Goal: Task Accomplishment & Management: Use online tool/utility

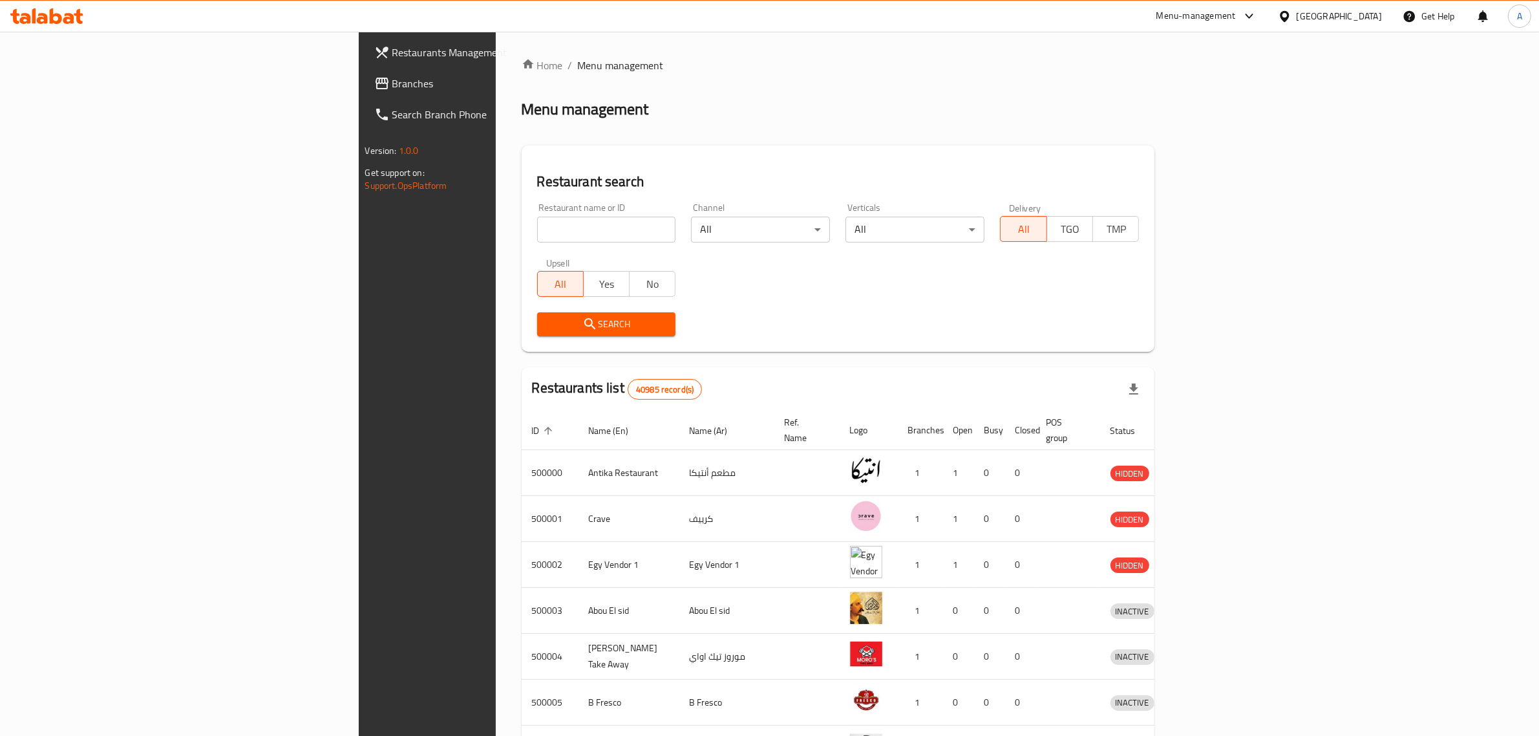
click at [364, 92] on link "Branches" at bounding box center [490, 83] width 252 height 31
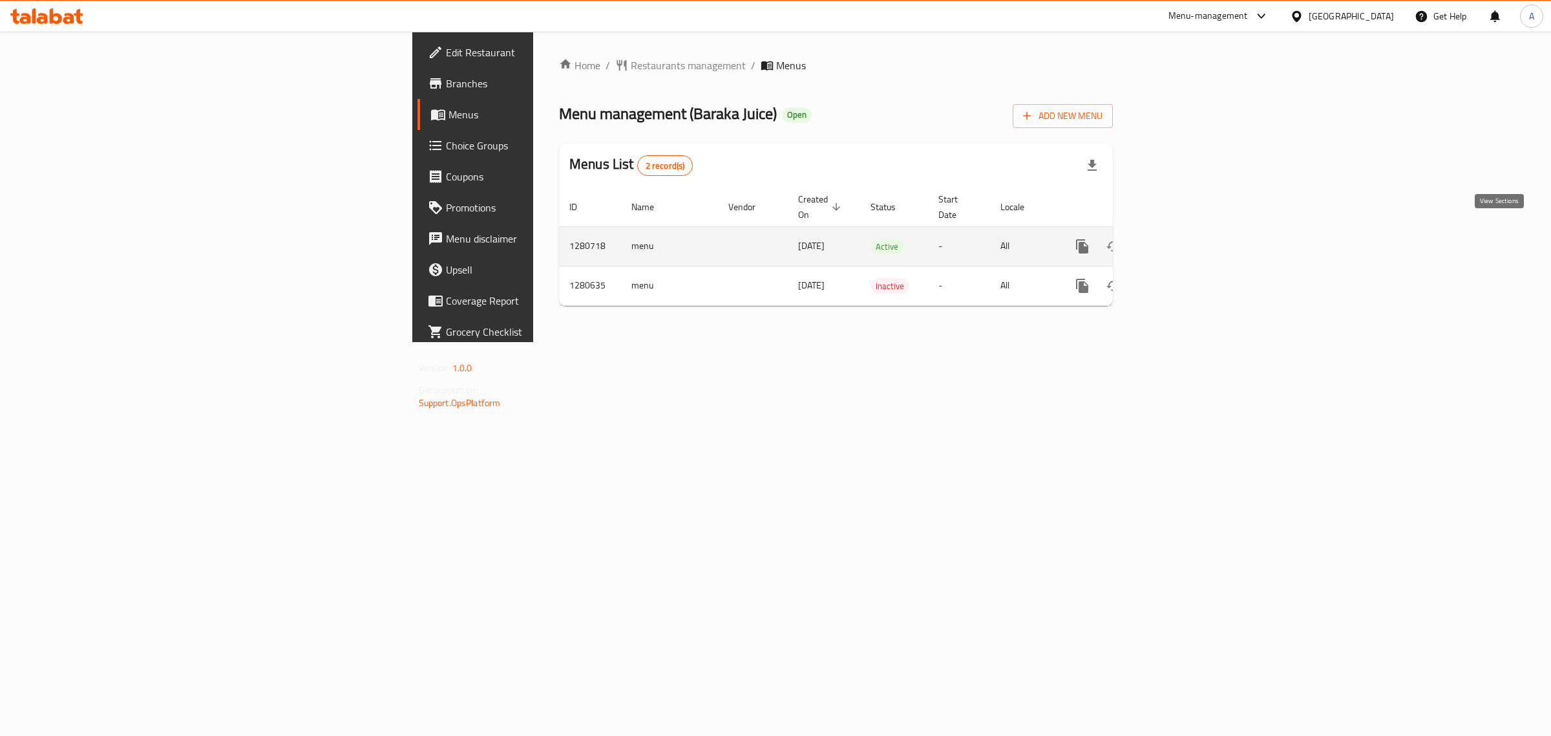
click at [1183, 239] on icon "enhanced table" at bounding box center [1176, 247] width 16 height 16
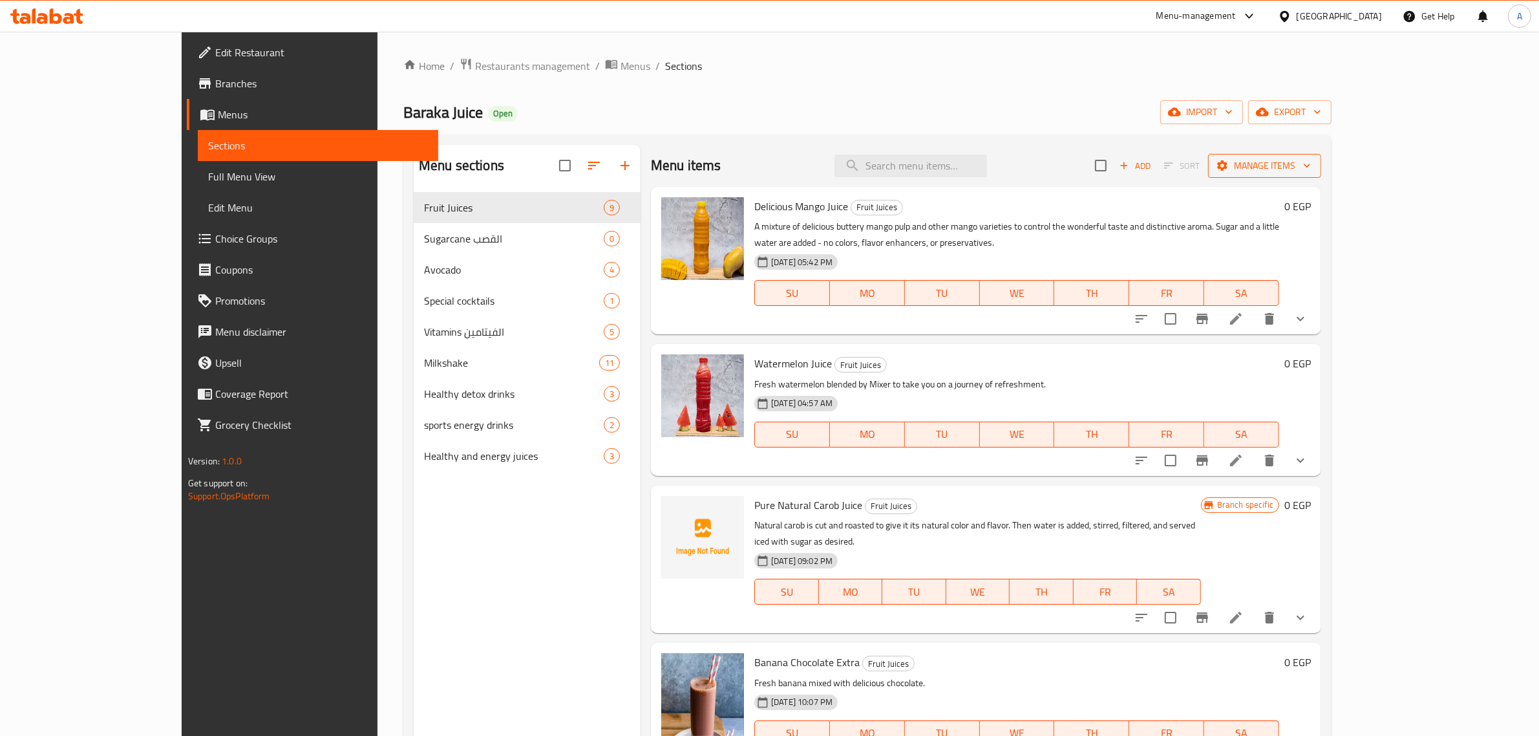
click at [1311, 168] on span "Manage items" at bounding box center [1264, 166] width 92 height 16
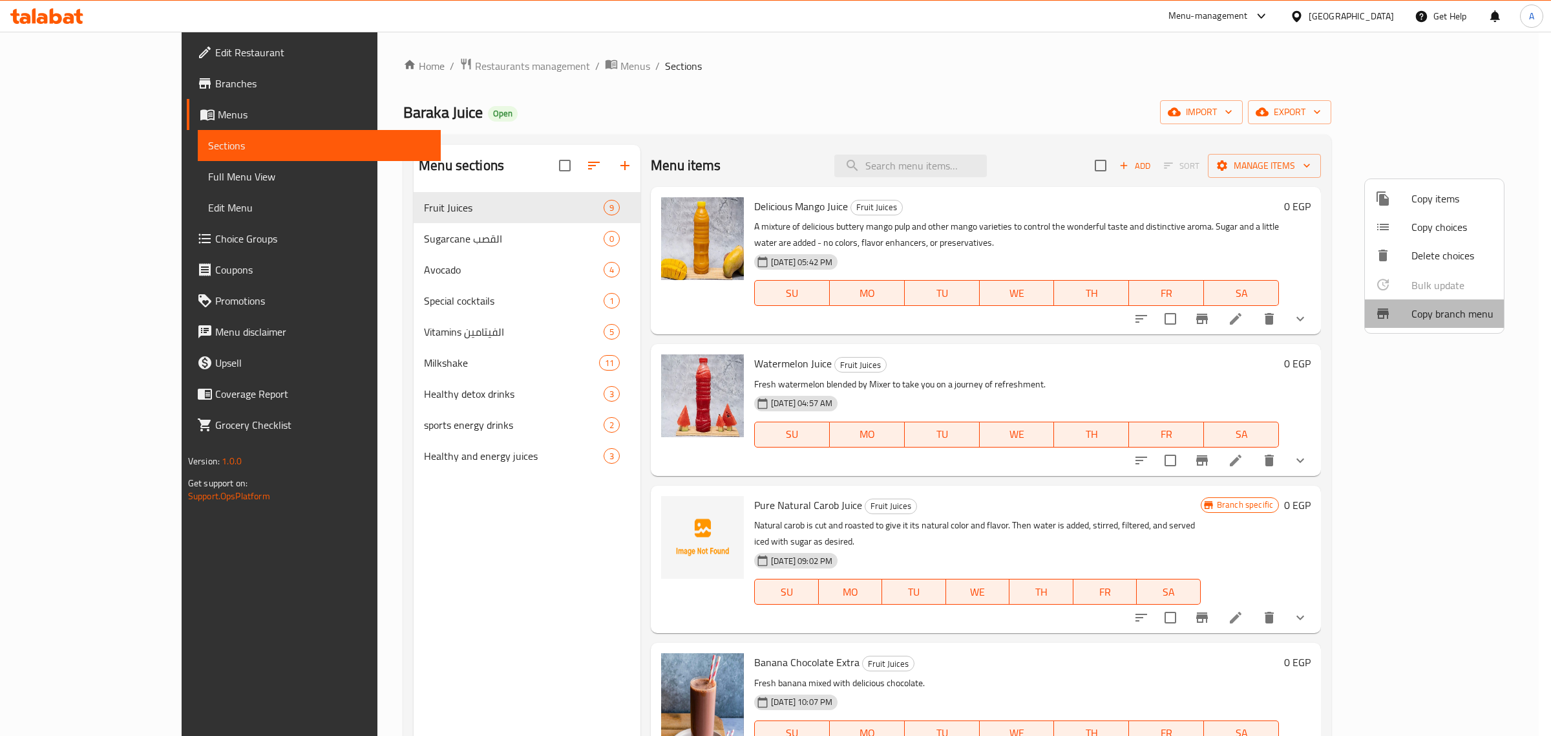
click at [1436, 322] on li "Copy branch menu" at bounding box center [1434, 313] width 139 height 28
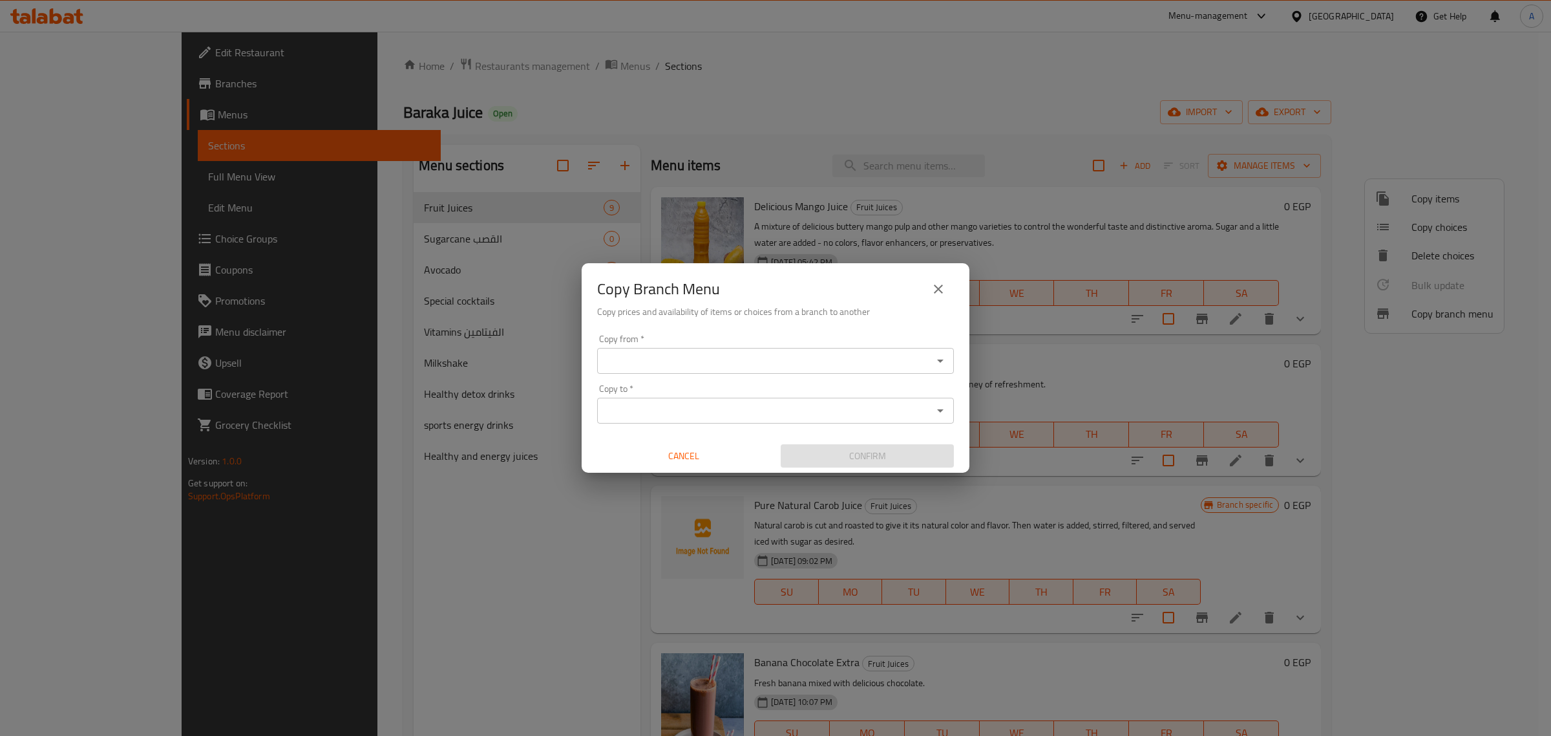
click at [776, 356] on input "Copy from   *" at bounding box center [765, 361] width 328 height 18
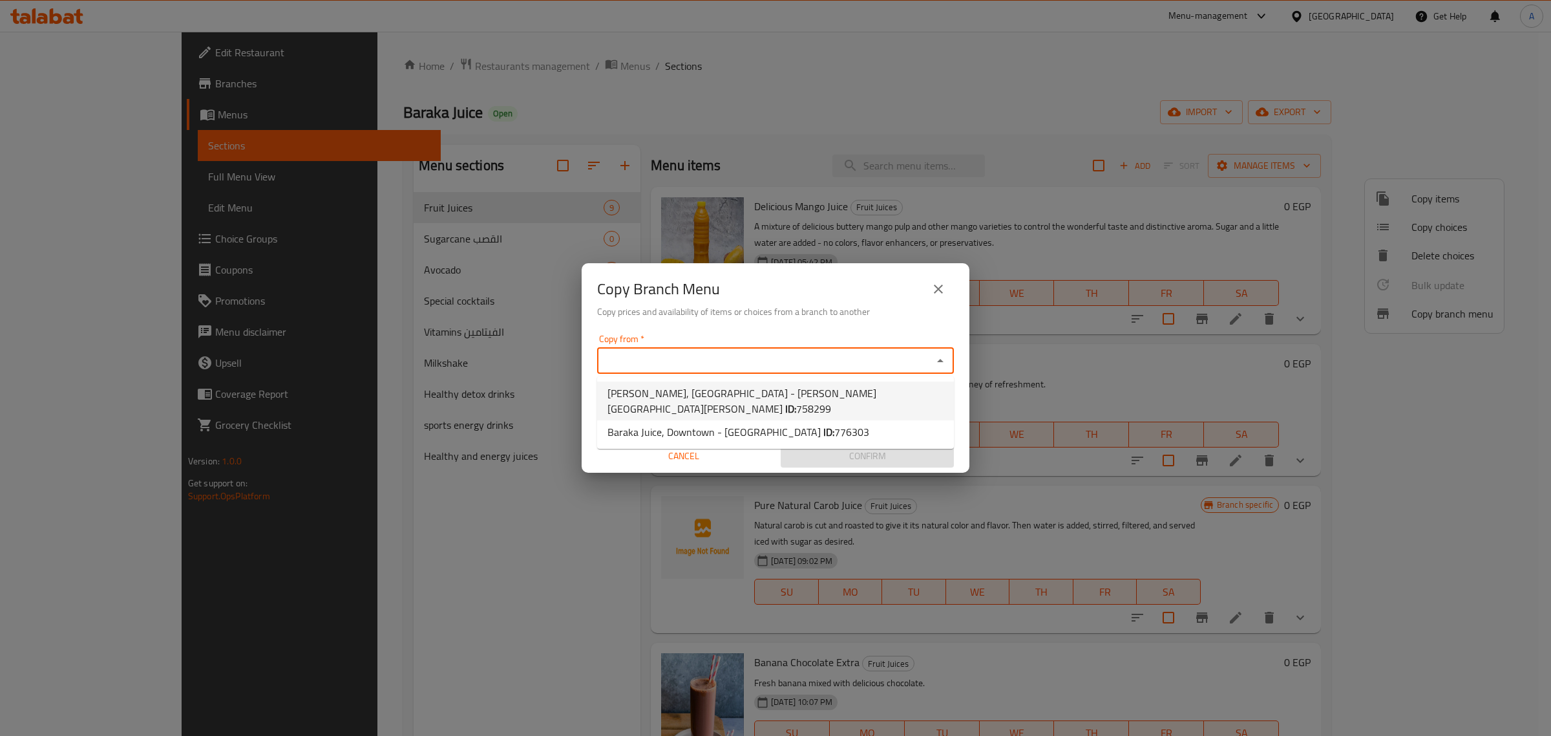
click at [712, 399] on span "Baraka Juice, Nasr City - Zaker Huessein ID: 758299" at bounding box center [776, 400] width 336 height 31
type input "Baraka Juice, Nasr City - Zaker Huessein"
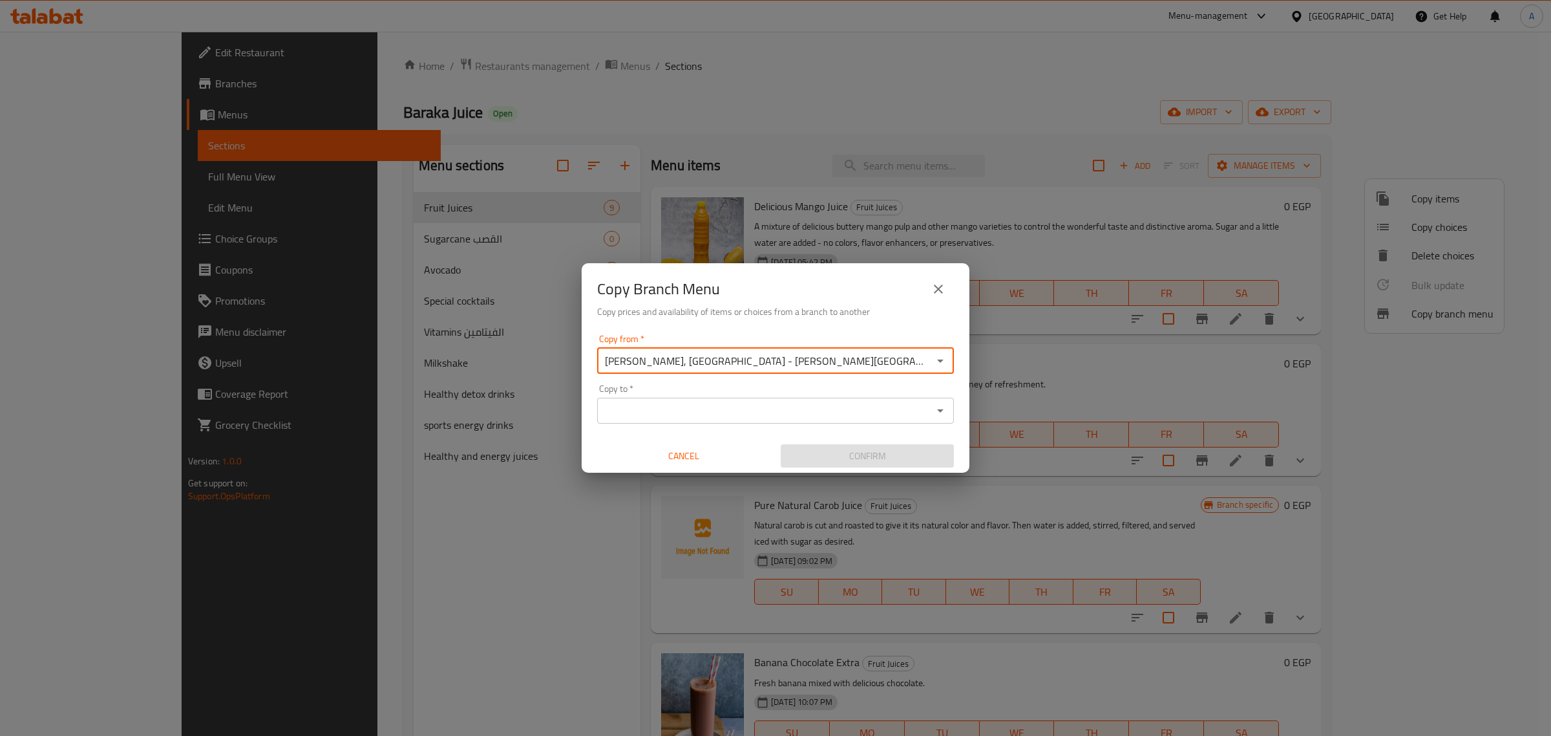
click at [712, 402] on input "Copy to   *" at bounding box center [765, 410] width 328 height 18
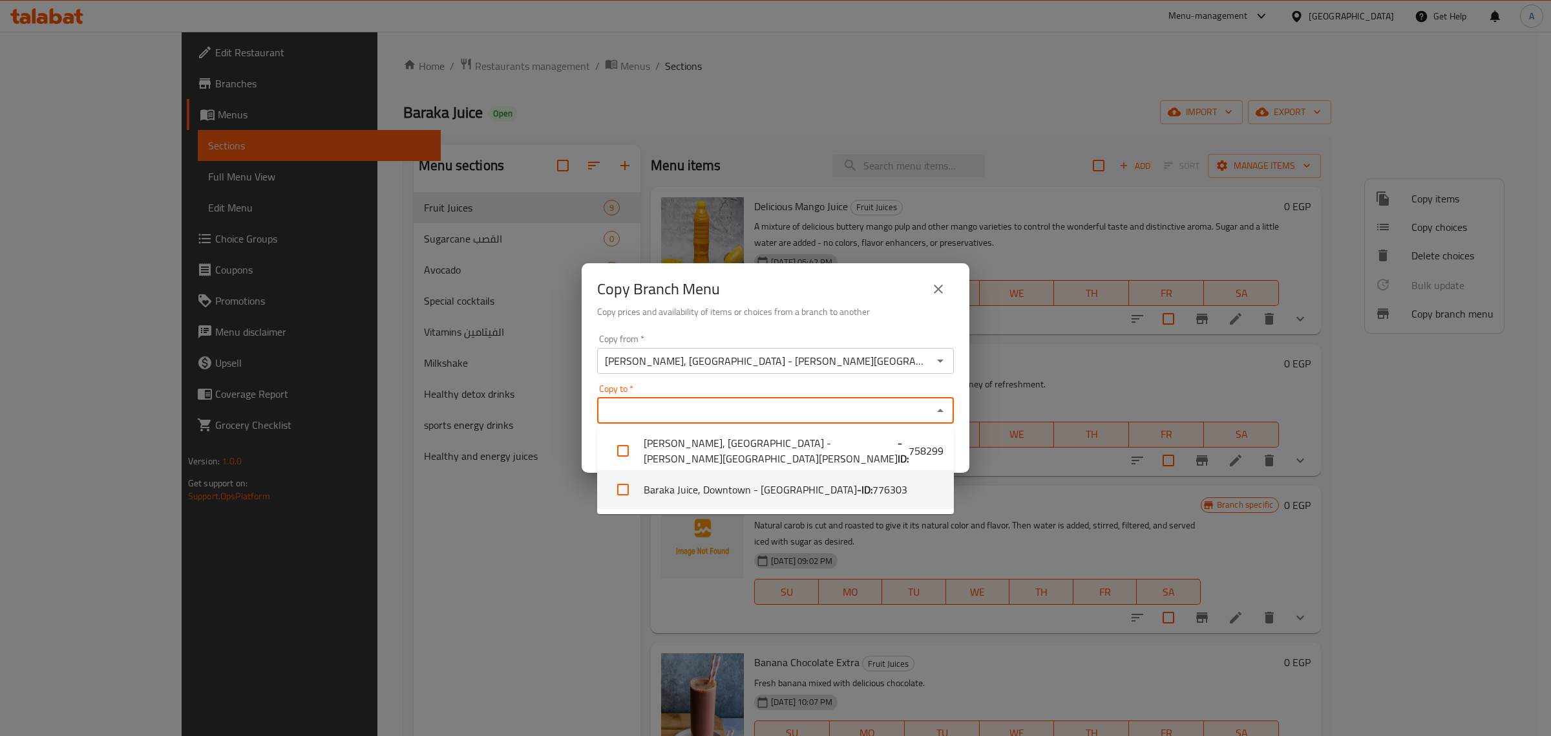
click at [748, 496] on li "Baraka Juice, Downtown - Bab Ash Shariyah - ID: 776303" at bounding box center [775, 489] width 357 height 39
checkbox input "true"
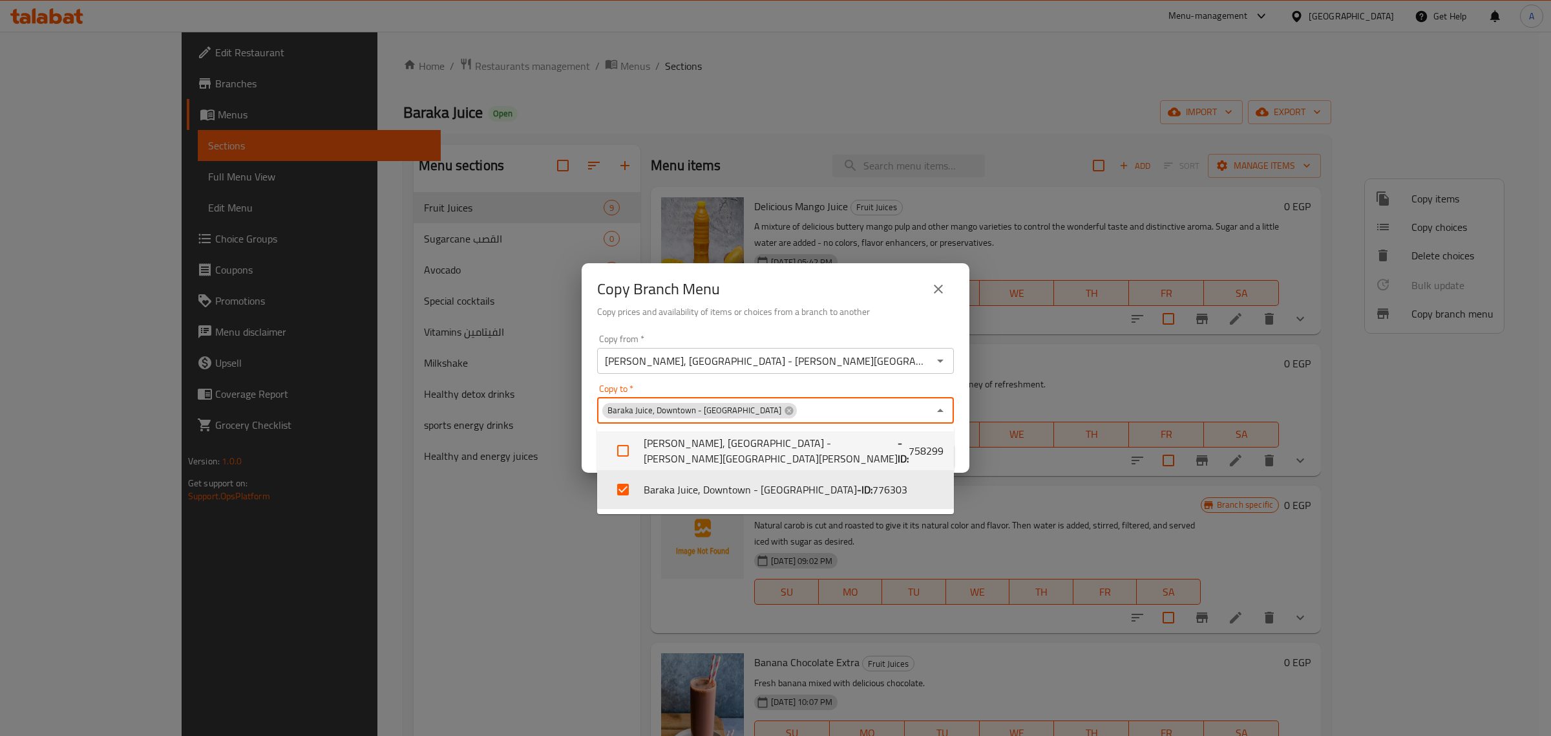
click at [777, 308] on h6 "Copy prices and availability of items or choices from a branch to another" at bounding box center [775, 311] width 357 height 14
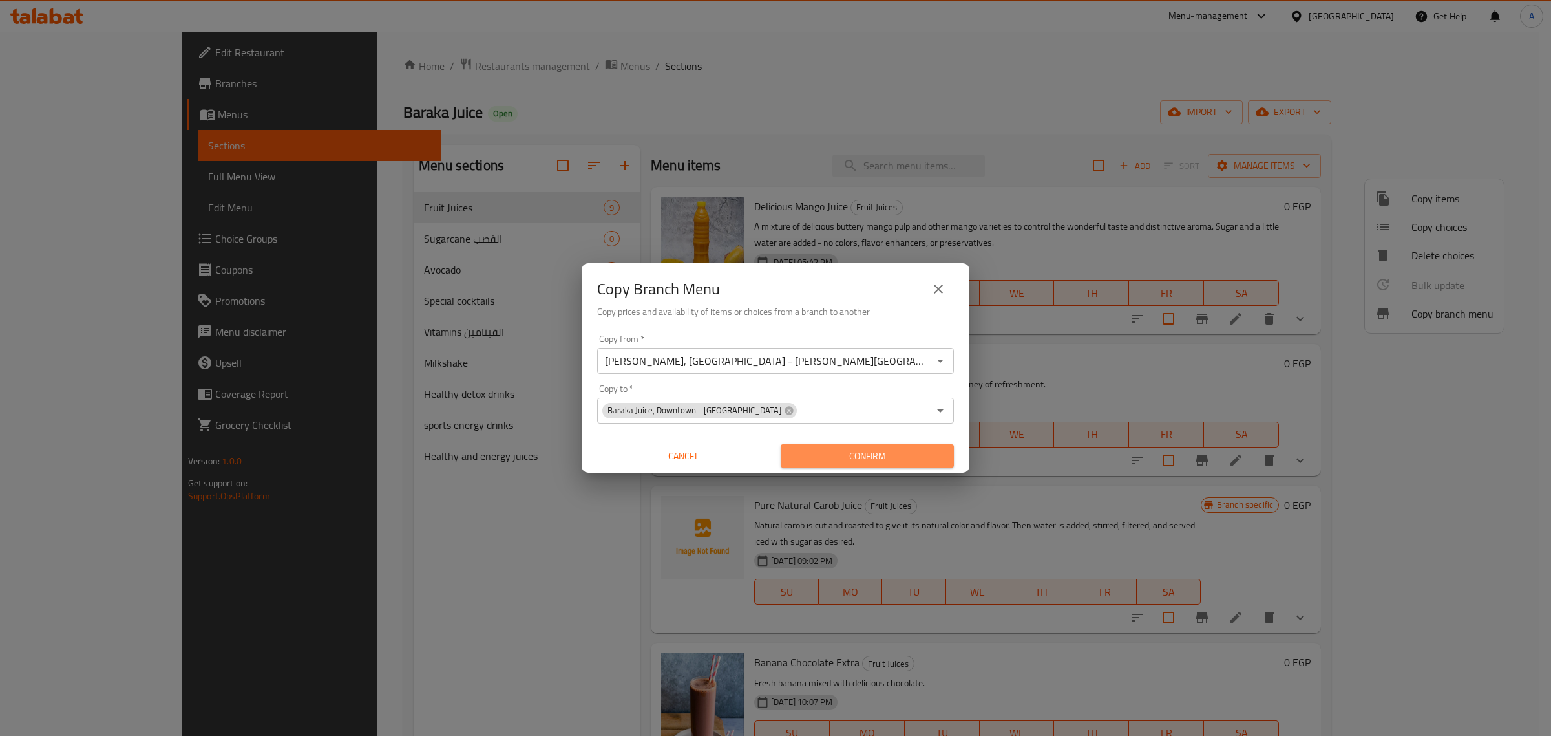
click at [836, 452] on span "Confirm" at bounding box center [867, 456] width 153 height 16
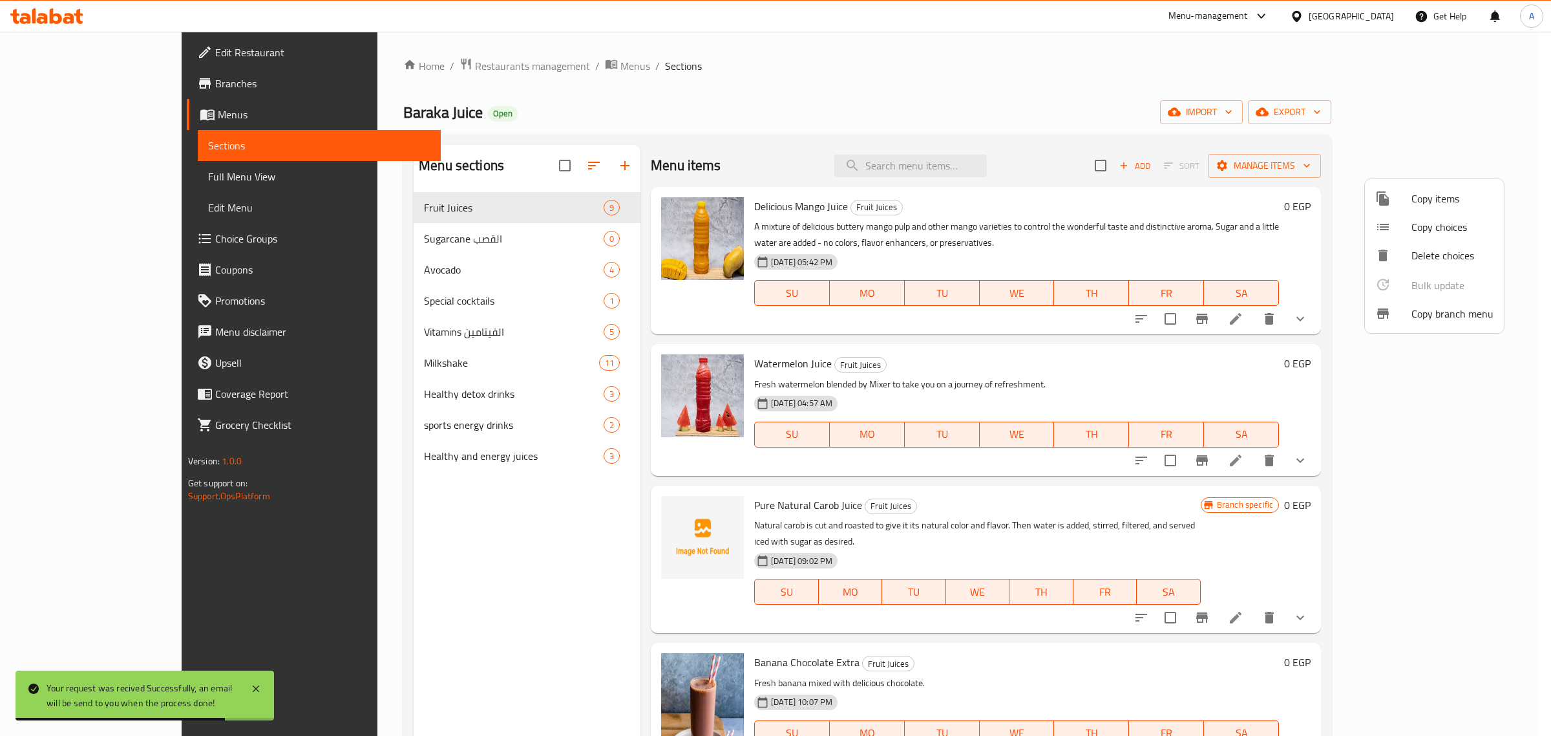
click at [78, 85] on div at bounding box center [775, 368] width 1551 height 736
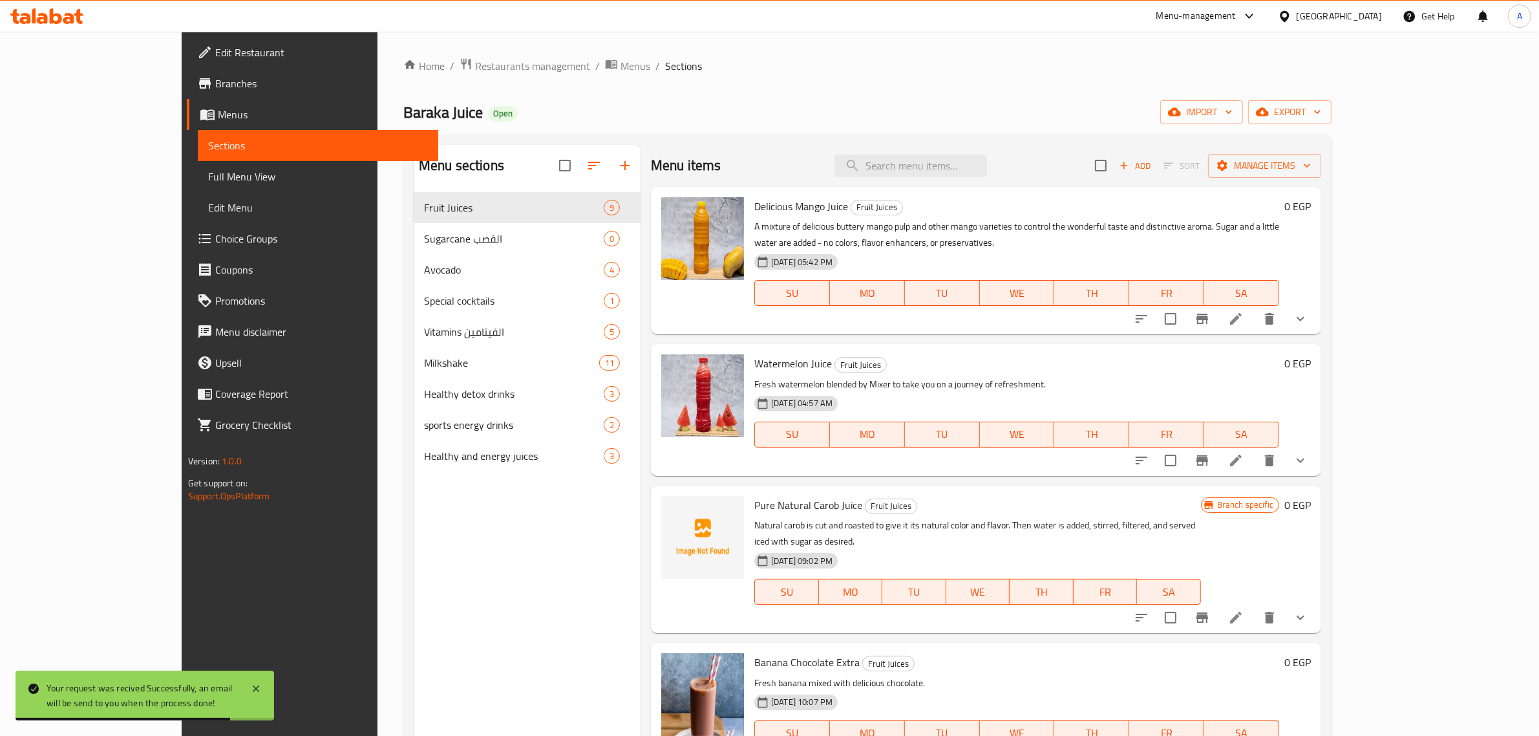
click at [215, 85] on span "Branches" at bounding box center [321, 84] width 213 height 16
